Goal: Task Accomplishment & Management: Complete application form

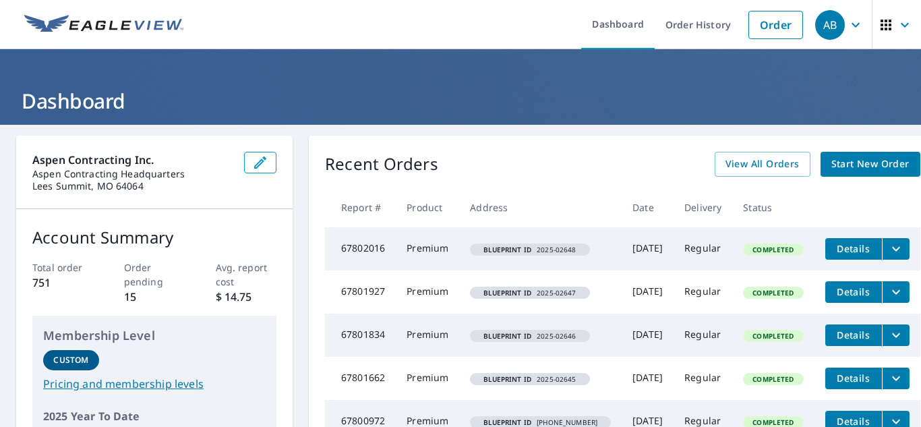
click at [870, 168] on span "Start New Order" at bounding box center [870, 164] width 78 height 17
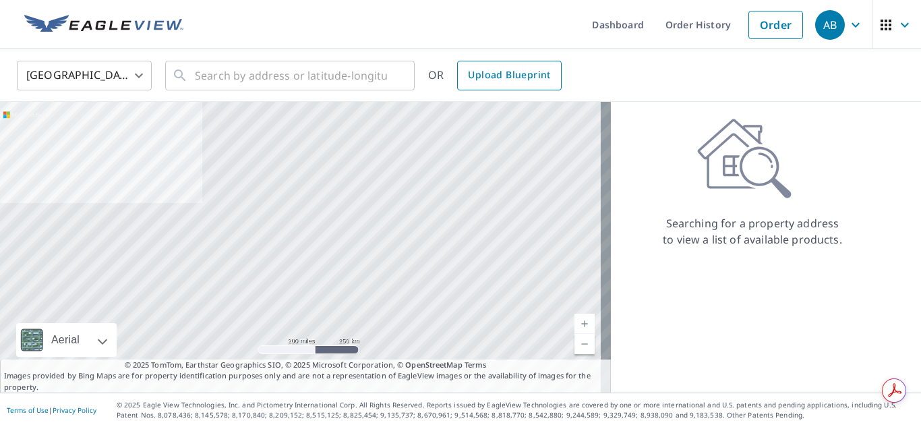
click at [483, 74] on span "Upload Blueprint" at bounding box center [509, 75] width 82 height 17
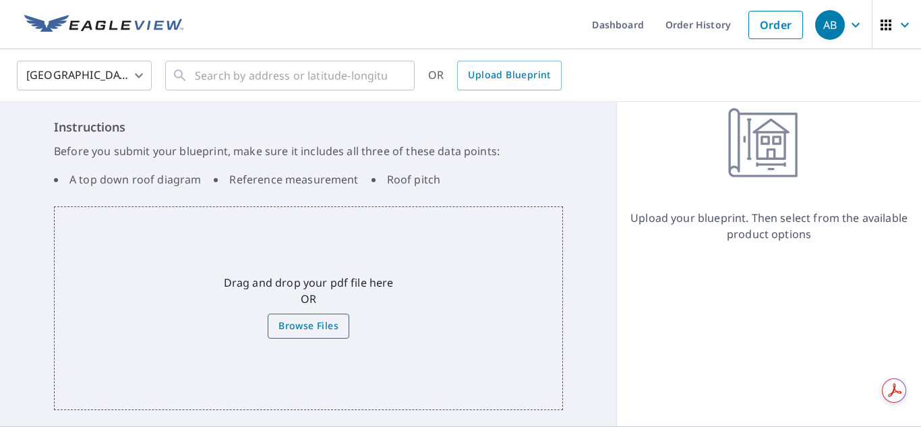
click at [307, 327] on span "Browse Files" at bounding box center [308, 325] width 60 height 17
click at [0, 0] on input "Browse Files" at bounding box center [0, 0] width 0 height 0
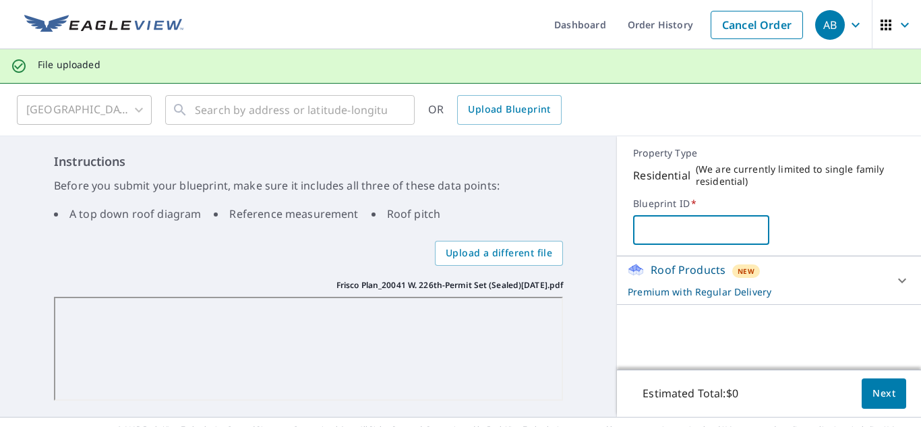
click at [654, 230] on input "text" at bounding box center [700, 230] width 135 height 38
paste input "[PHONE_NUMBER]"
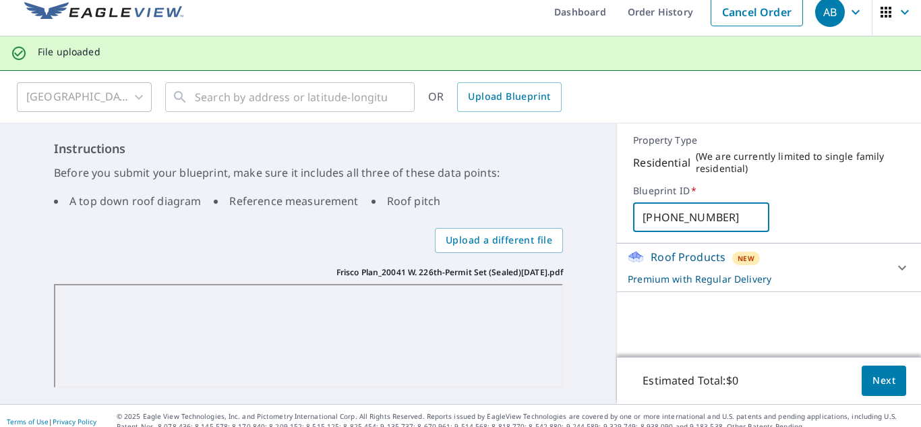
scroll to position [24, 0]
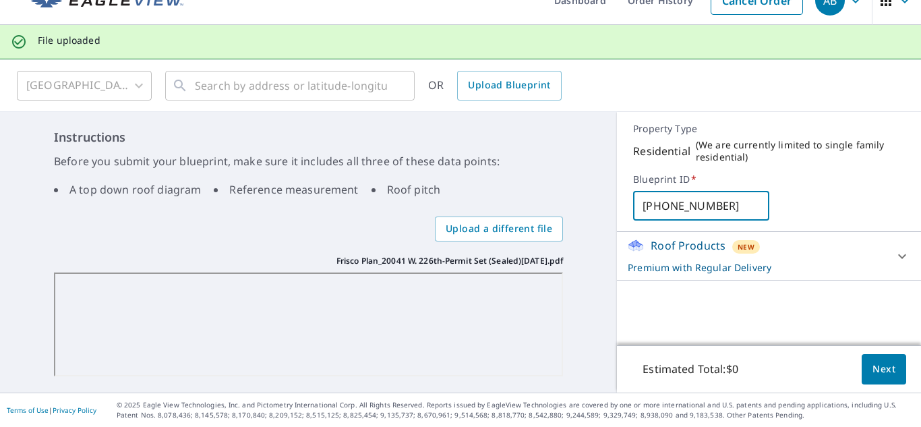
type input "[PHONE_NUMBER]"
click at [872, 371] on span "Next" at bounding box center [883, 369] width 23 height 17
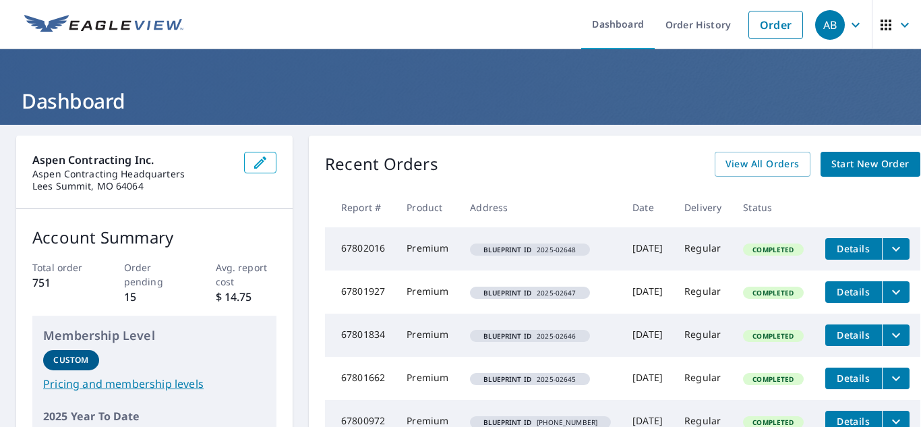
click at [854, 171] on span "Start New Order" at bounding box center [870, 164] width 78 height 17
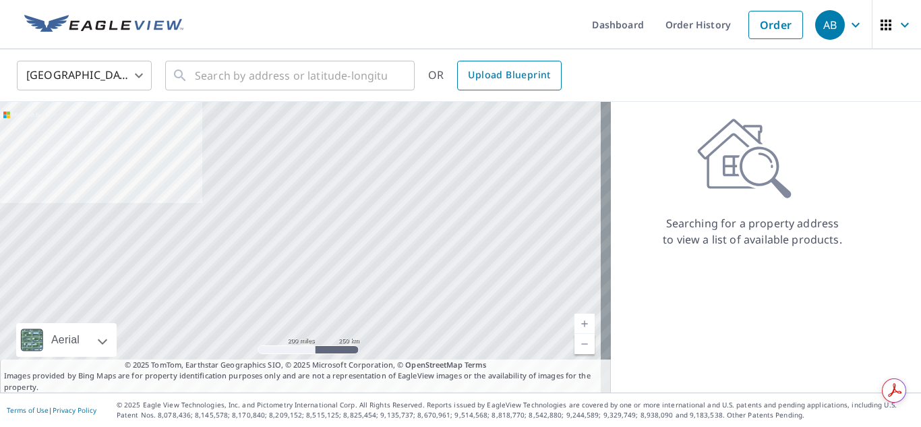
click at [486, 83] on span "Upload Blueprint" at bounding box center [509, 75] width 82 height 17
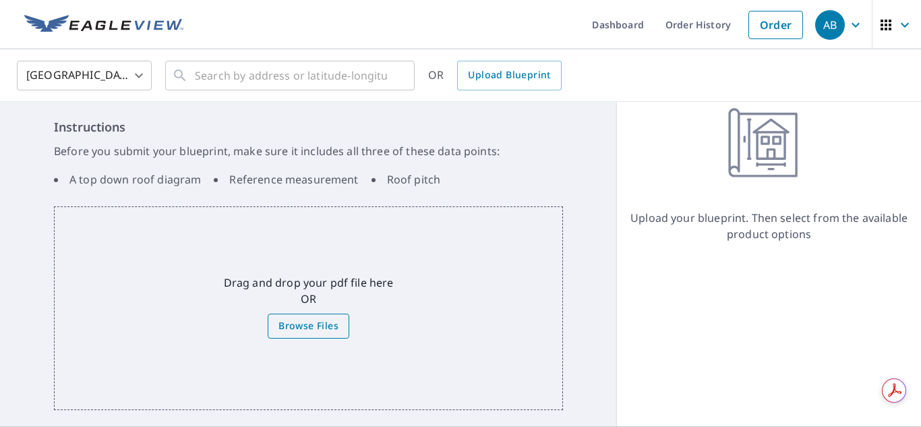
click at [325, 328] on span "Browse Files" at bounding box center [308, 325] width 60 height 17
click at [0, 0] on input "Browse Files" at bounding box center [0, 0] width 0 height 0
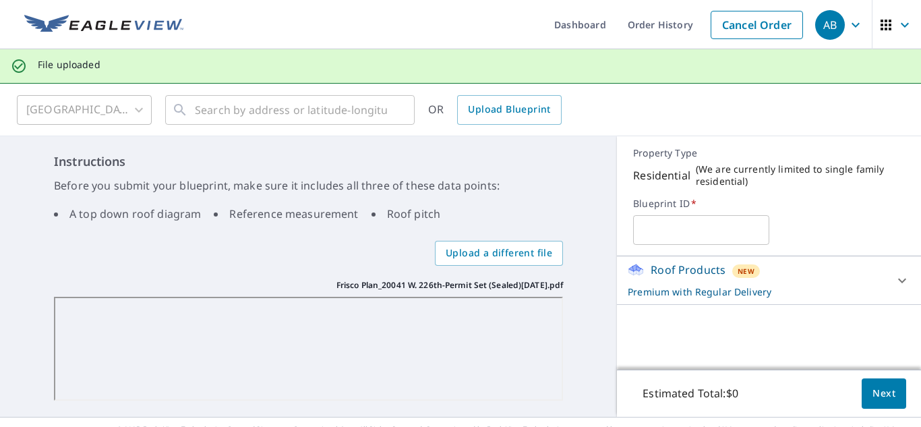
click at [666, 231] on input "text" at bounding box center [700, 230] width 135 height 38
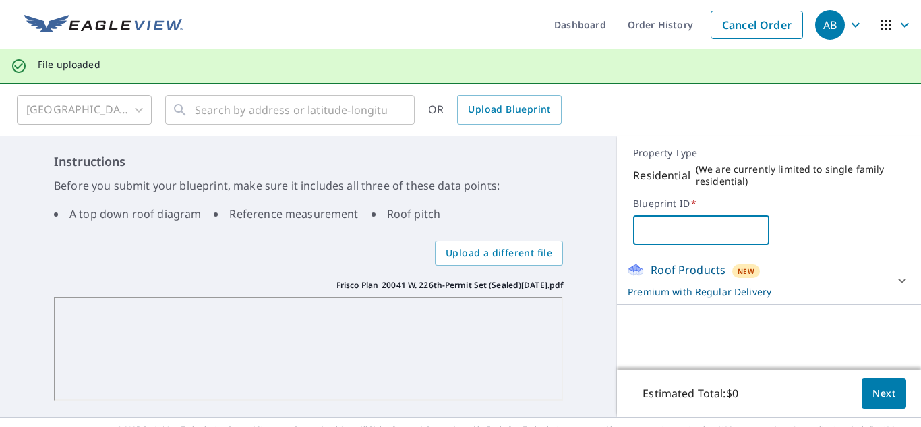
paste input "[PHONE_NUMBER]"
type input "[PHONE_NUMBER]"
click at [890, 395] on button "Next" at bounding box center [883, 393] width 44 height 30
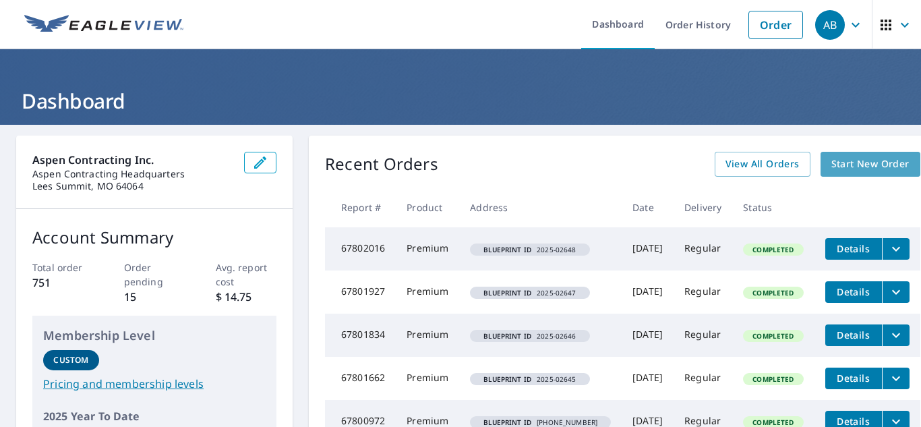
click at [844, 161] on span "Start New Order" at bounding box center [870, 164] width 78 height 17
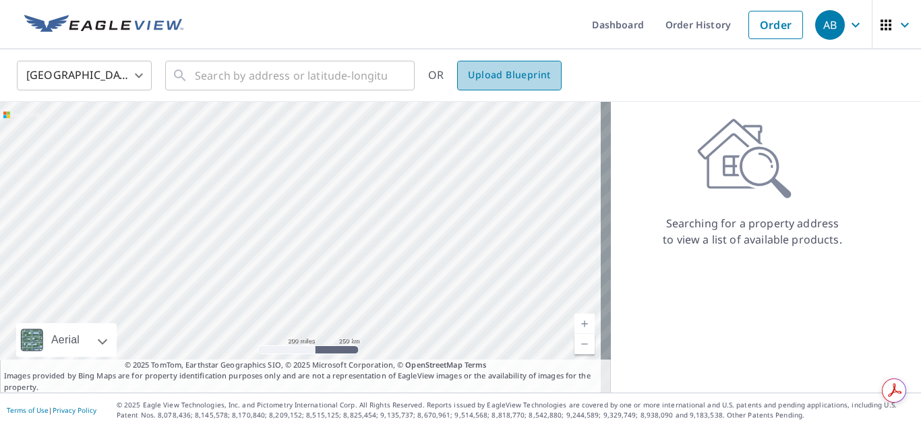
click at [525, 80] on span "Upload Blueprint" at bounding box center [509, 75] width 82 height 17
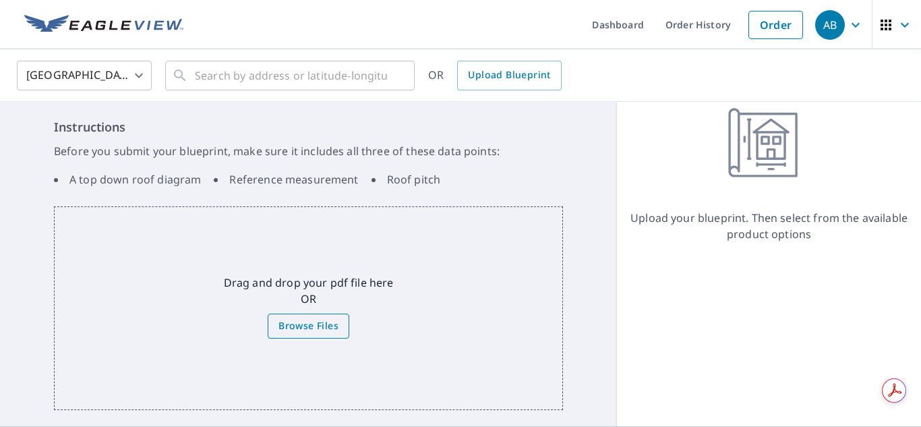
click at [313, 330] on span "Browse Files" at bounding box center [308, 325] width 60 height 17
click at [0, 0] on input "Browse Files" at bounding box center [0, 0] width 0 height 0
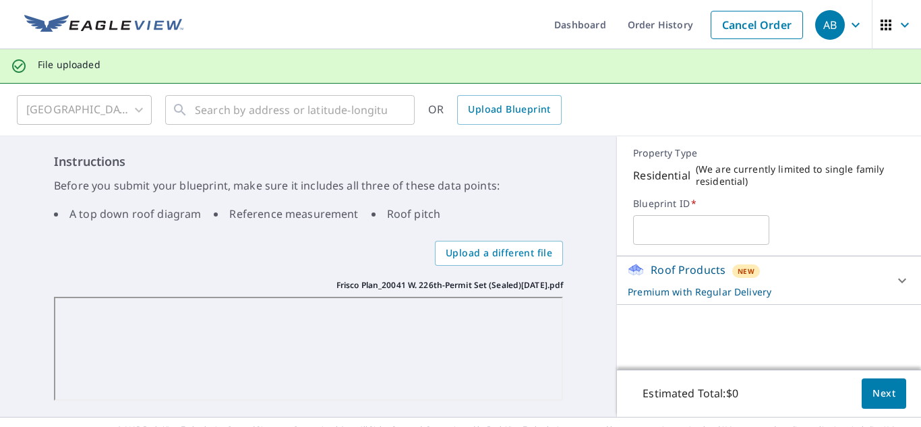
click at [673, 225] on input "text" at bounding box center [700, 230] width 135 height 38
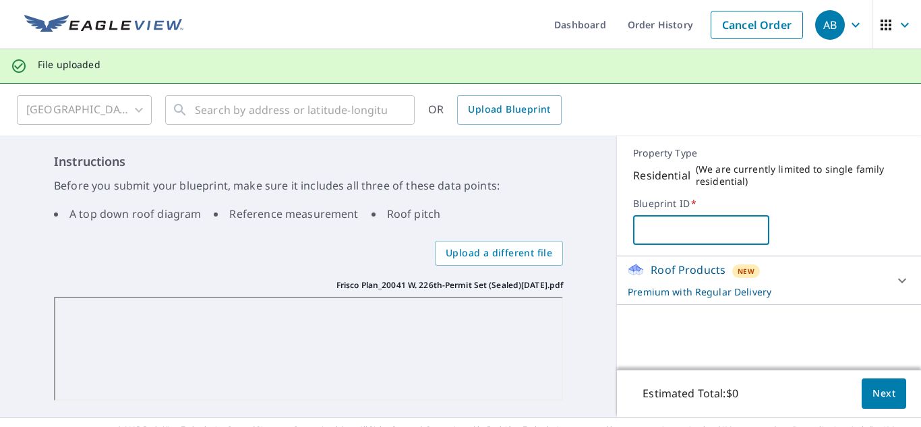
paste input "[PHONE_NUMBER]"
type input "[PHONE_NUMBER]"
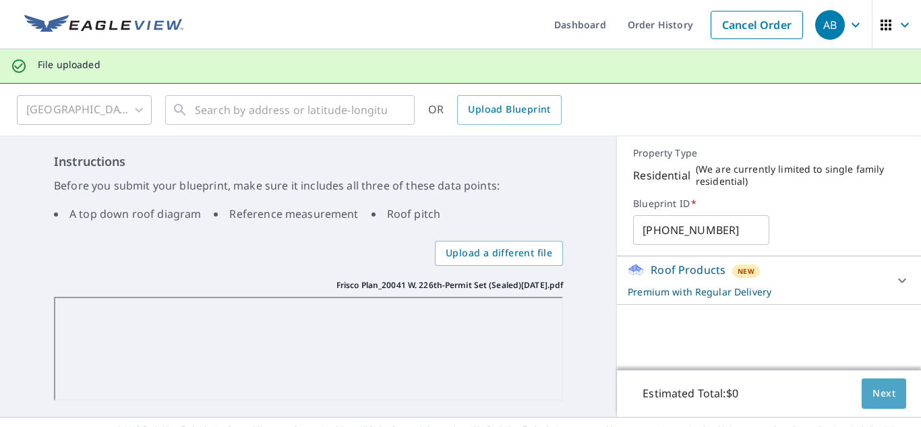
click at [872, 390] on span "Next" at bounding box center [883, 393] width 23 height 17
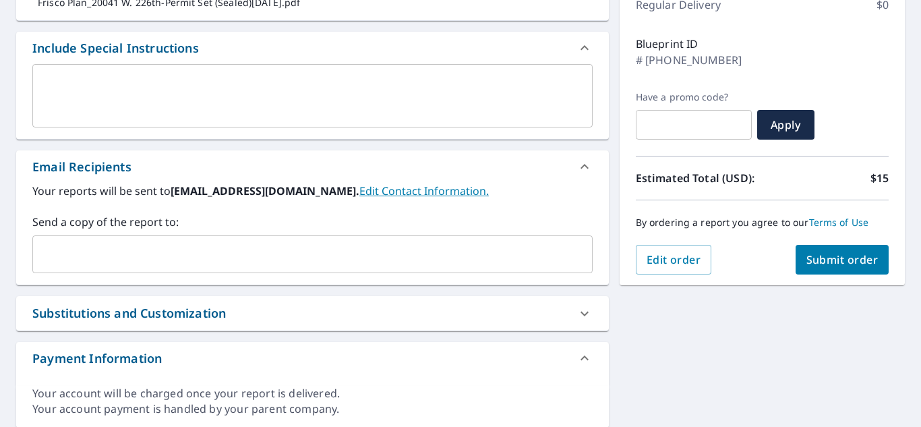
scroll to position [202, 0]
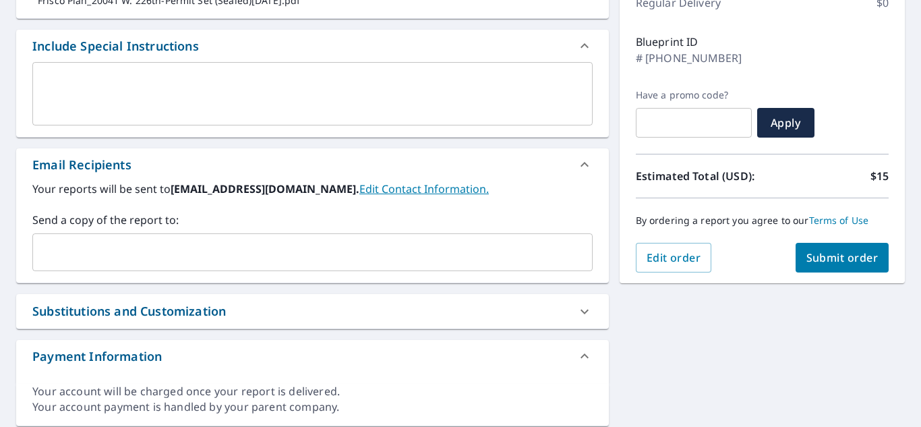
click at [253, 247] on input "text" at bounding box center [302, 252] width 528 height 26
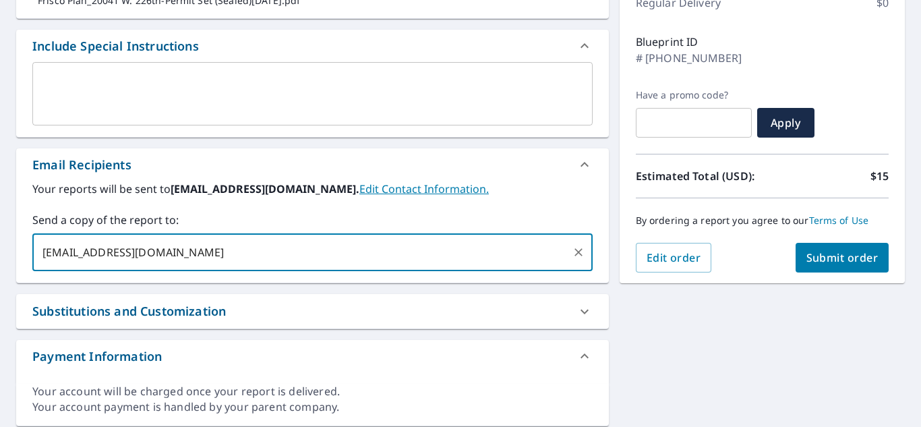
type input "[EMAIL_ADDRESS][DOMAIN_NAME]"
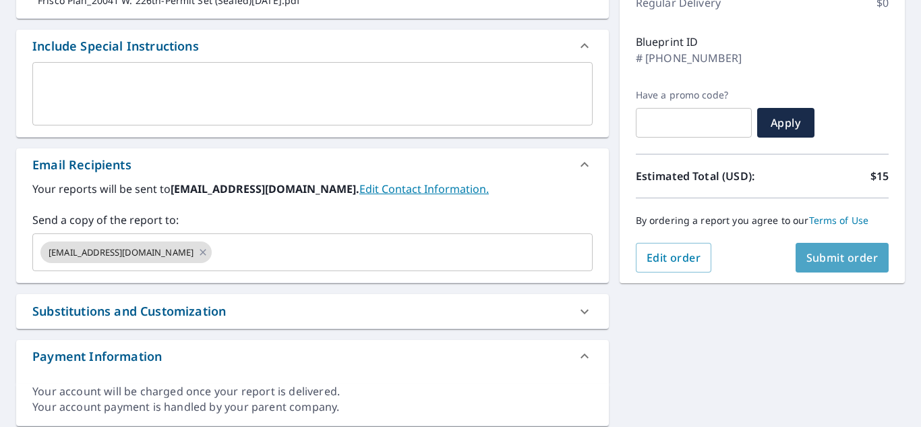
click at [808, 253] on span "Submit order" at bounding box center [842, 257] width 72 height 15
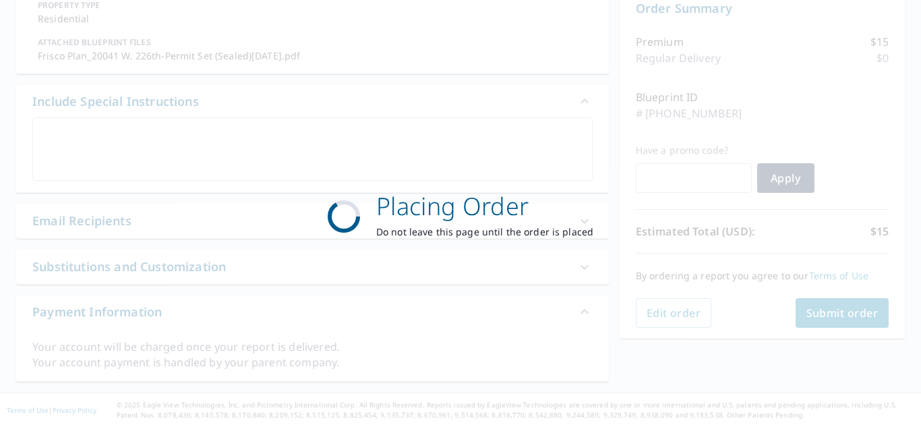
scroll to position [147, 0]
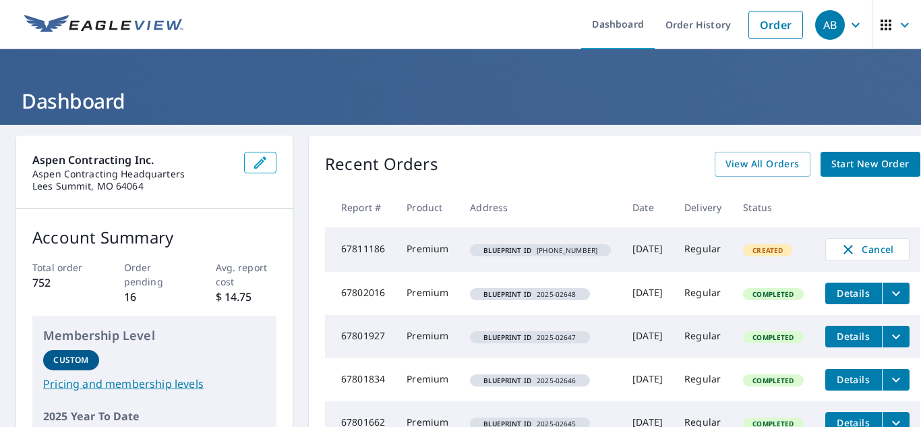
click at [833, 154] on link "Start New Order" at bounding box center [870, 164] width 100 height 25
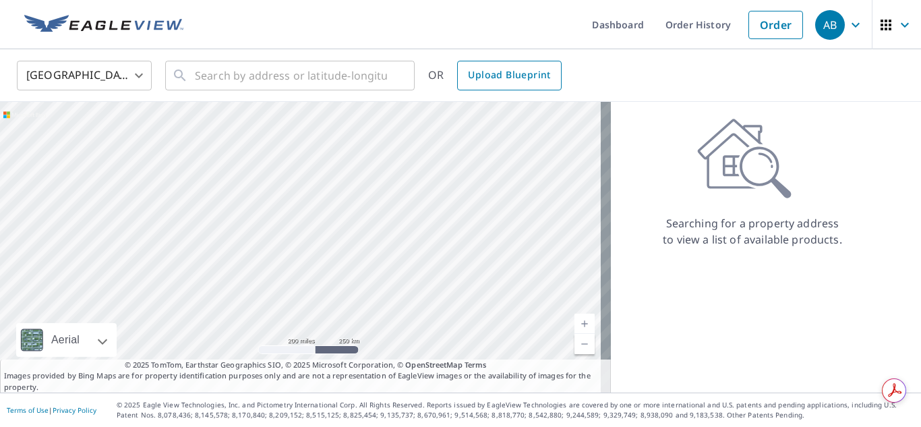
click at [465, 80] on link "Upload Blueprint" at bounding box center [509, 76] width 104 height 30
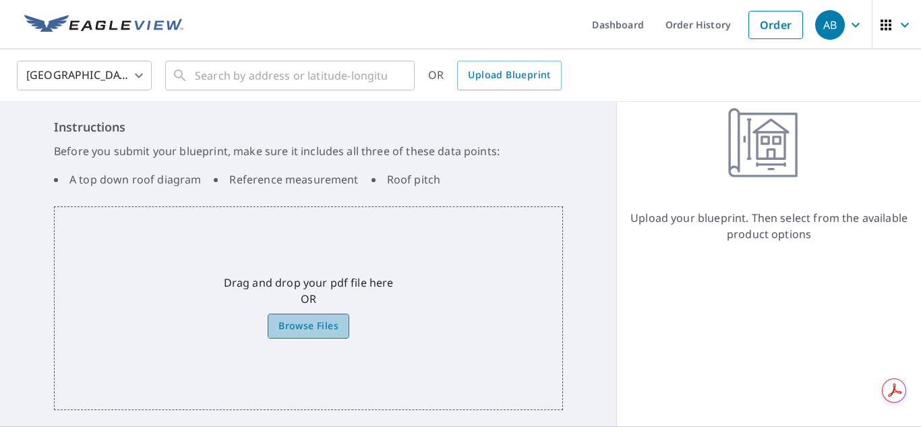
click at [309, 337] on label "Browse Files" at bounding box center [309, 325] width 82 height 25
click at [0, 0] on input "Browse Files" at bounding box center [0, 0] width 0 height 0
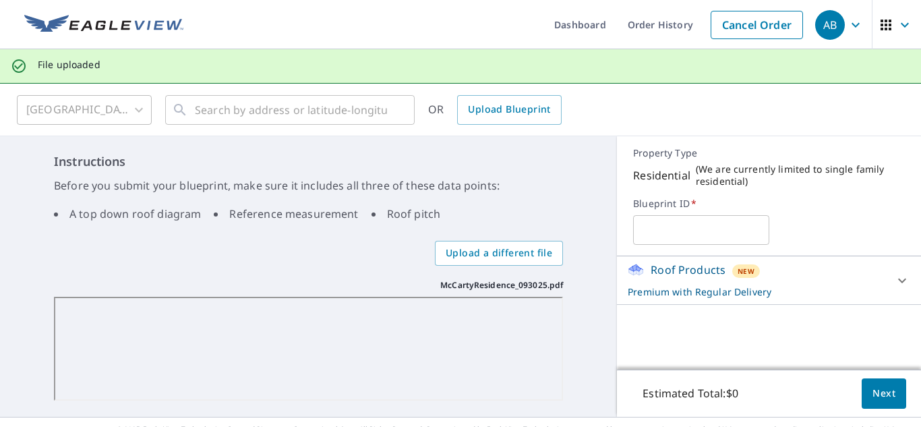
click at [707, 226] on input "text" at bounding box center [700, 230] width 135 height 38
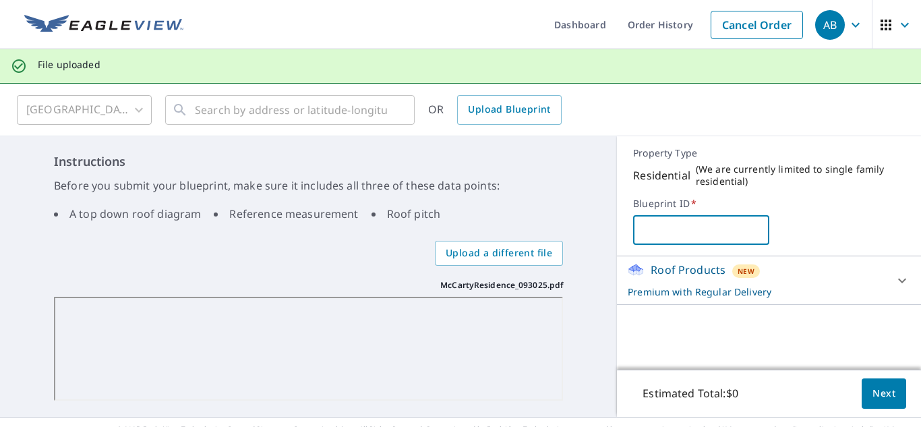
paste input "[PHONE_NUMBER]"
type input "[PHONE_NUMBER]"
click at [878, 396] on span "Next" at bounding box center [883, 393] width 23 height 17
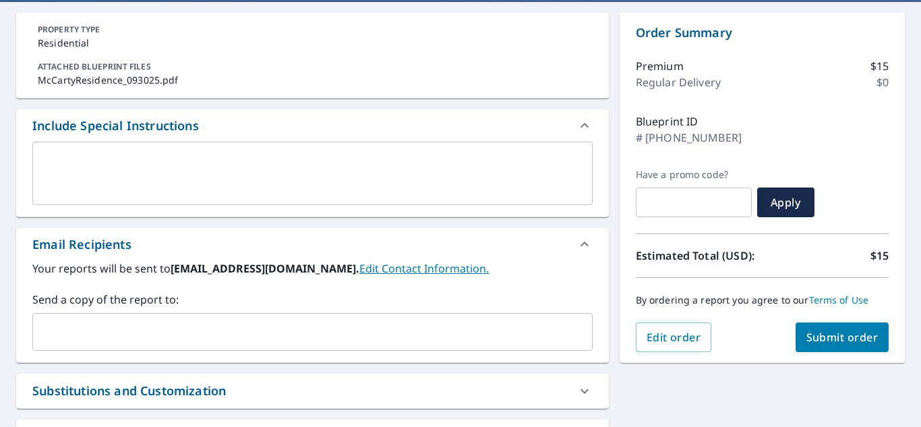
scroll to position [202, 0]
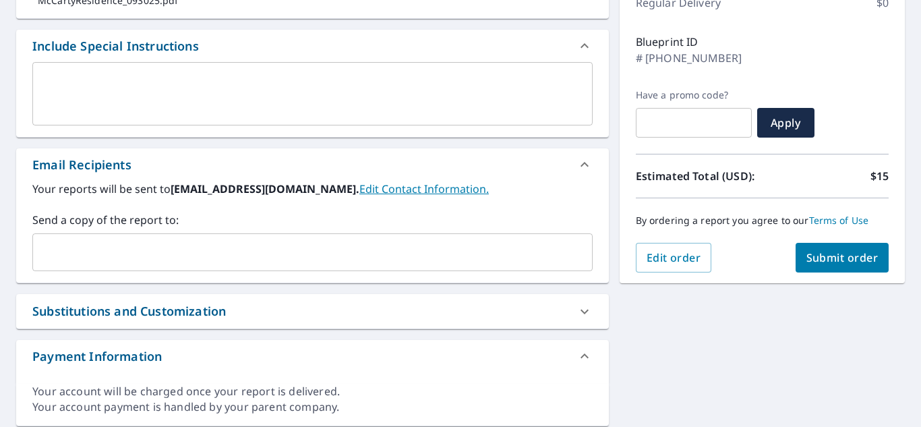
click at [311, 260] on input "text" at bounding box center [302, 252] width 528 height 26
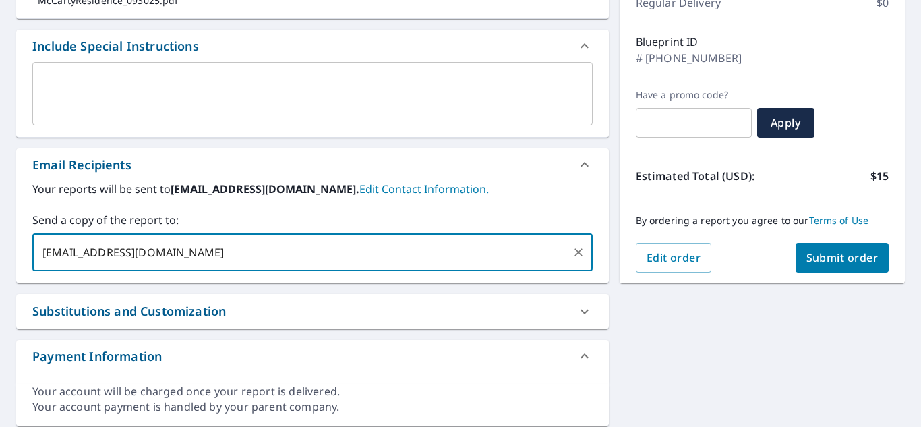
type input "[EMAIL_ADDRESS][DOMAIN_NAME]"
click at [822, 256] on span "Submit order" at bounding box center [842, 257] width 72 height 15
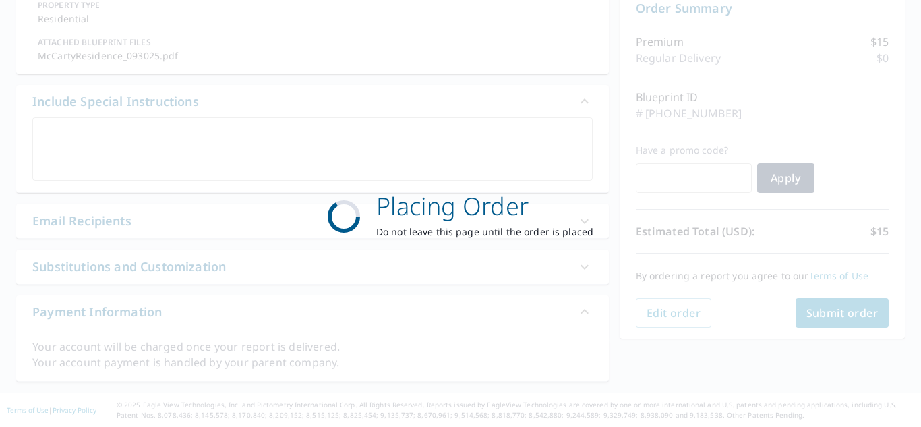
scroll to position [147, 0]
